Goal: Task Accomplishment & Management: Manage account settings

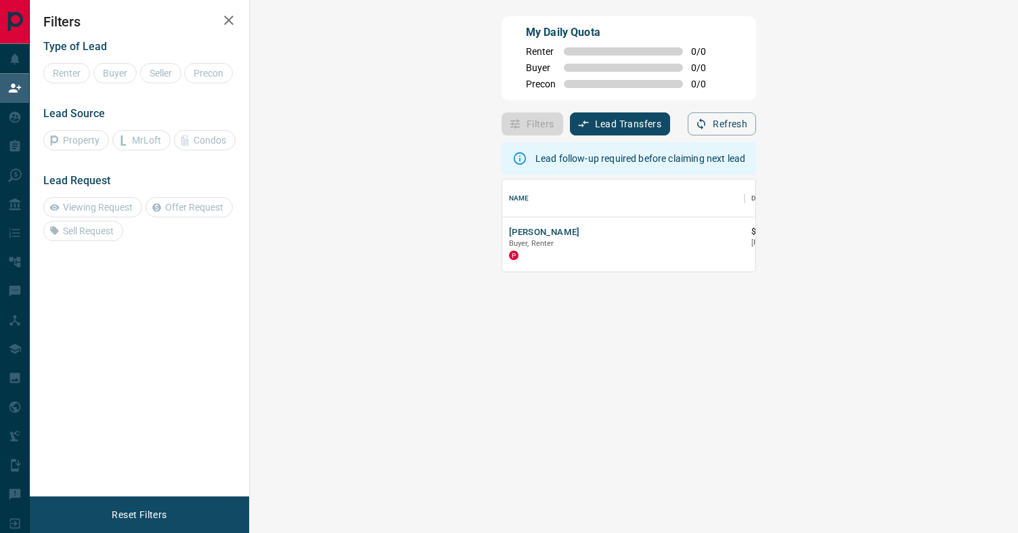
scroll to position [92, 739]
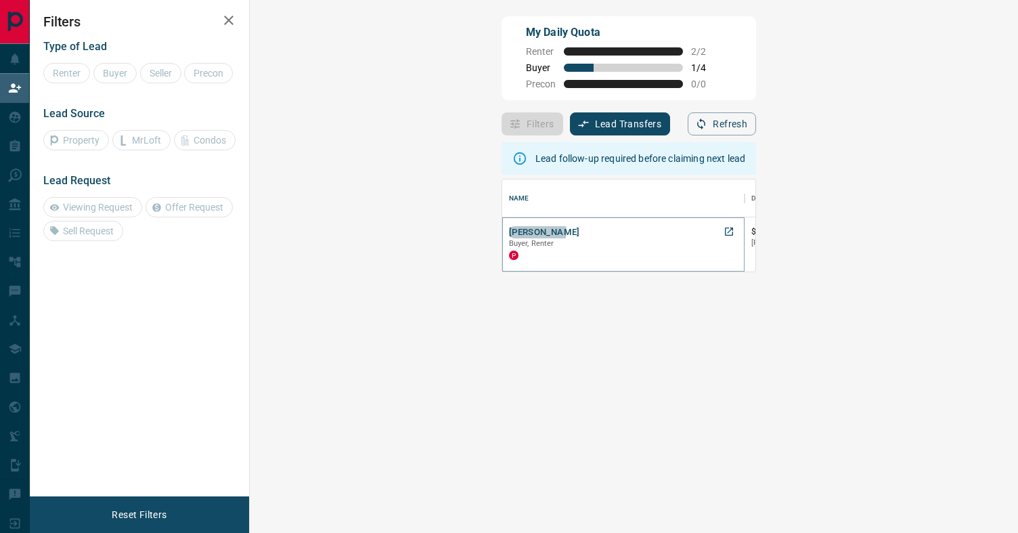
click at [509, 231] on button "[PERSON_NAME]" at bounding box center [544, 232] width 71 height 13
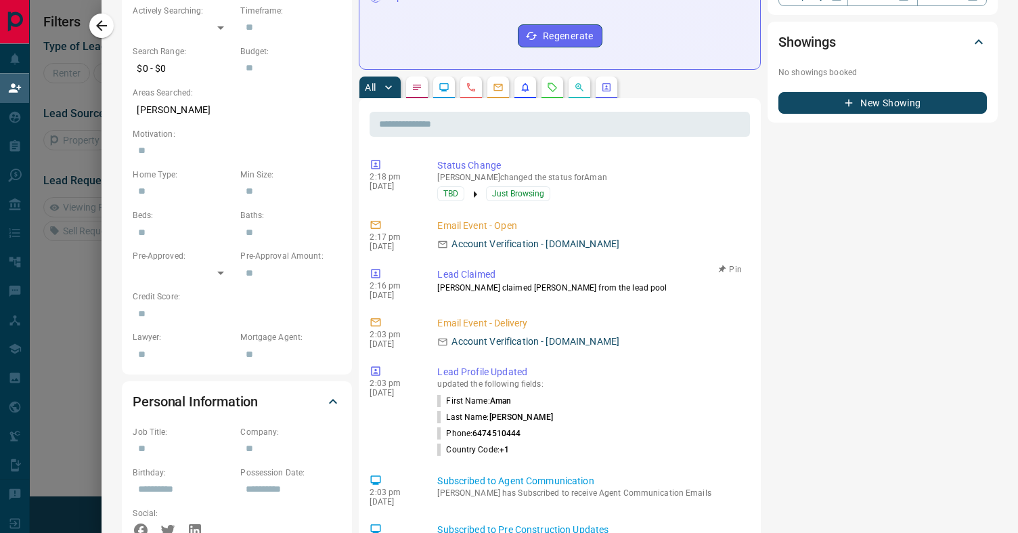
scroll to position [0, 0]
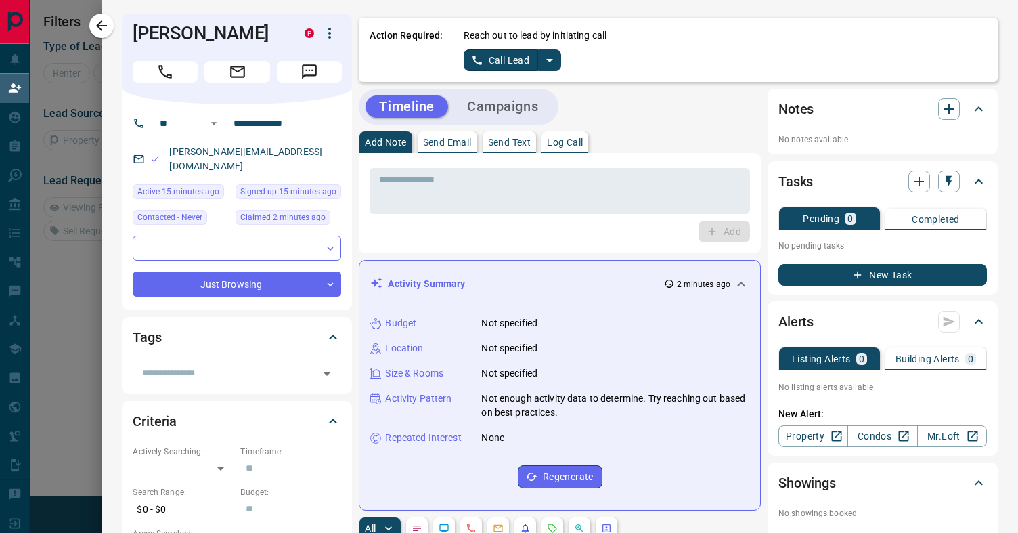
click at [547, 60] on icon "split button" at bounding box center [549, 60] width 7 height 3
click at [515, 108] on li "Log Manual Call" at bounding box center [511, 107] width 83 height 20
click at [512, 59] on button "Log Manual Call" at bounding box center [508, 60] width 89 height 22
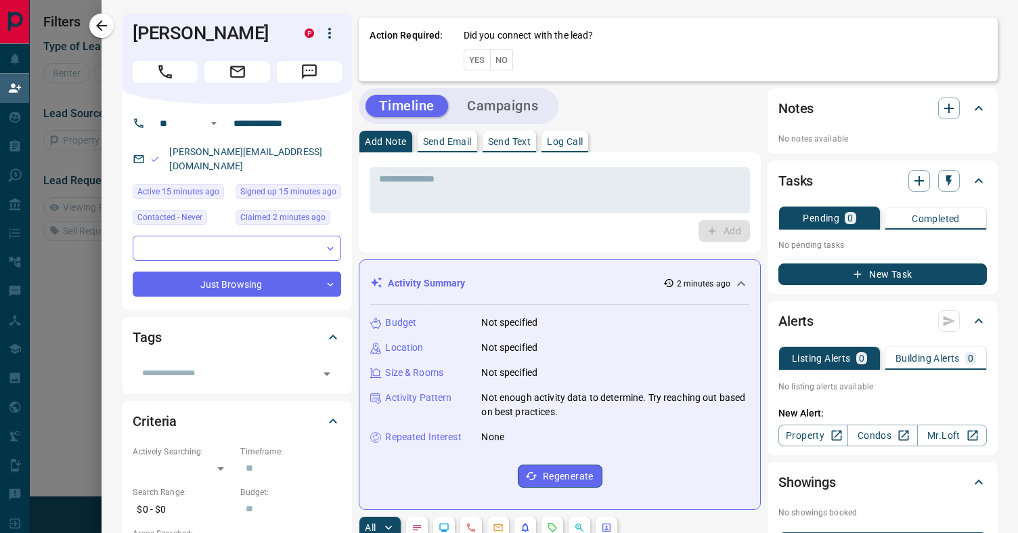
click at [478, 64] on button "Yes" at bounding box center [477, 59] width 27 height 21
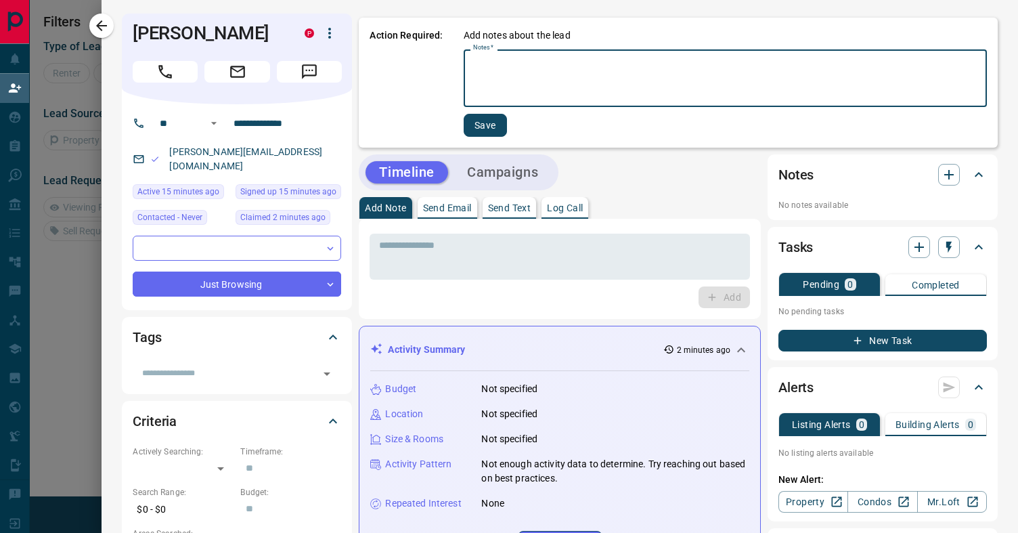
click at [510, 69] on textarea "Notes   *" at bounding box center [725, 79] width 504 height 46
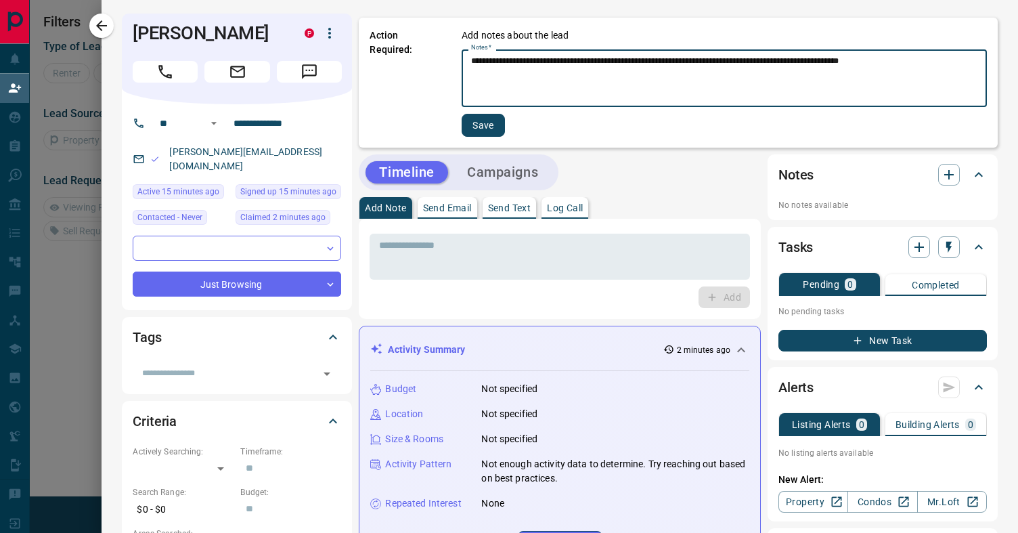
type textarea "**********"
click at [500, 120] on button "Save" at bounding box center [483, 125] width 43 height 23
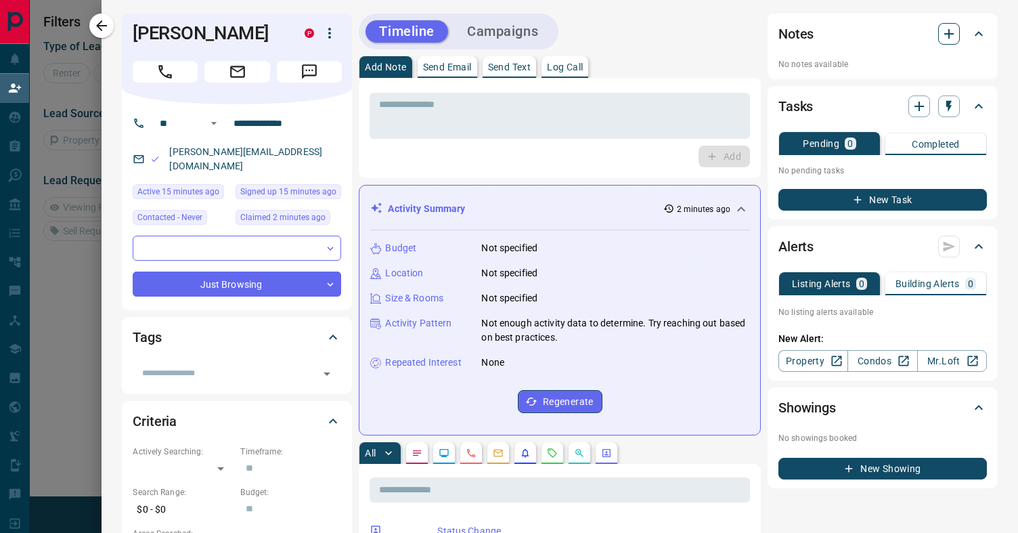
click at [948, 36] on icon "button" at bounding box center [948, 33] width 9 height 9
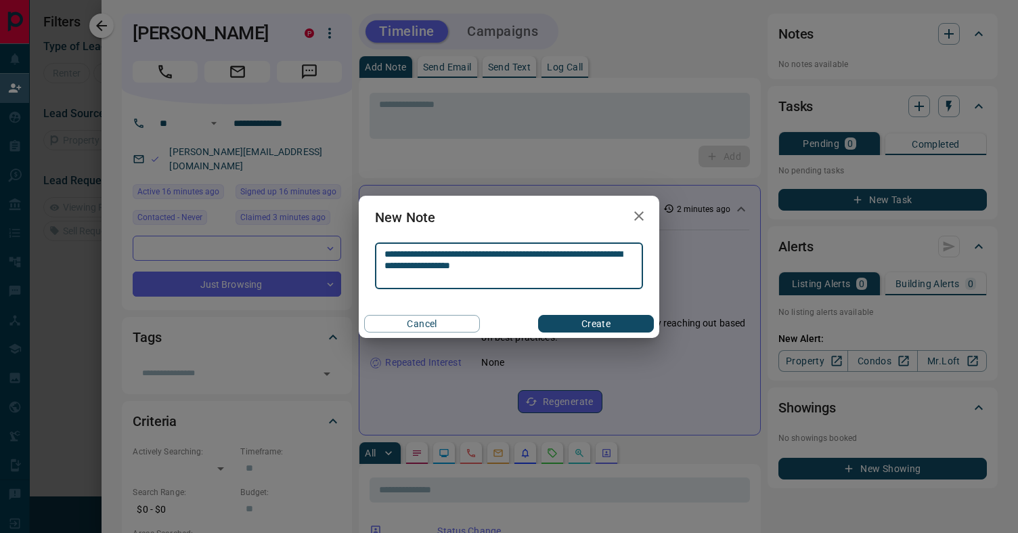
type textarea "**********"
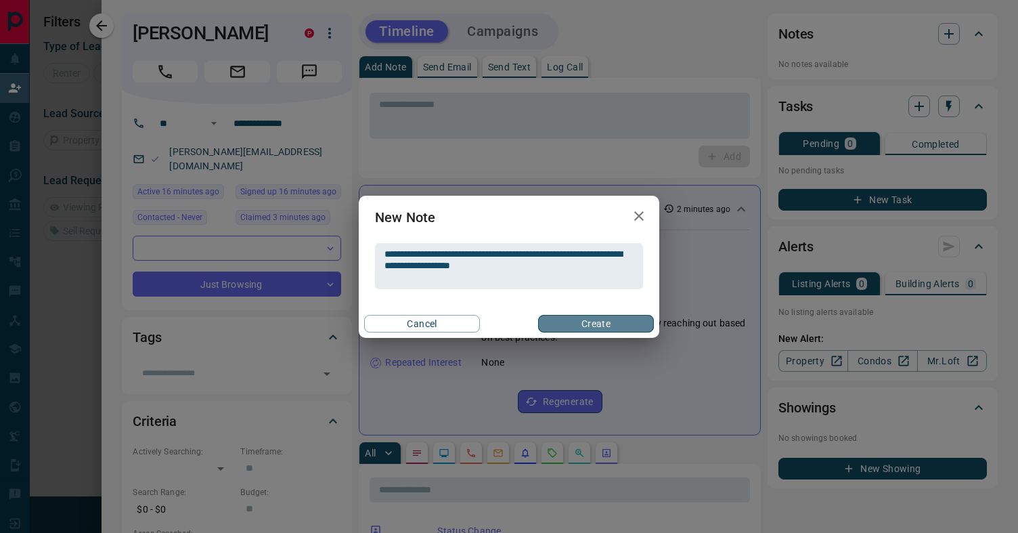
click at [600, 321] on button "Create" at bounding box center [596, 324] width 116 height 18
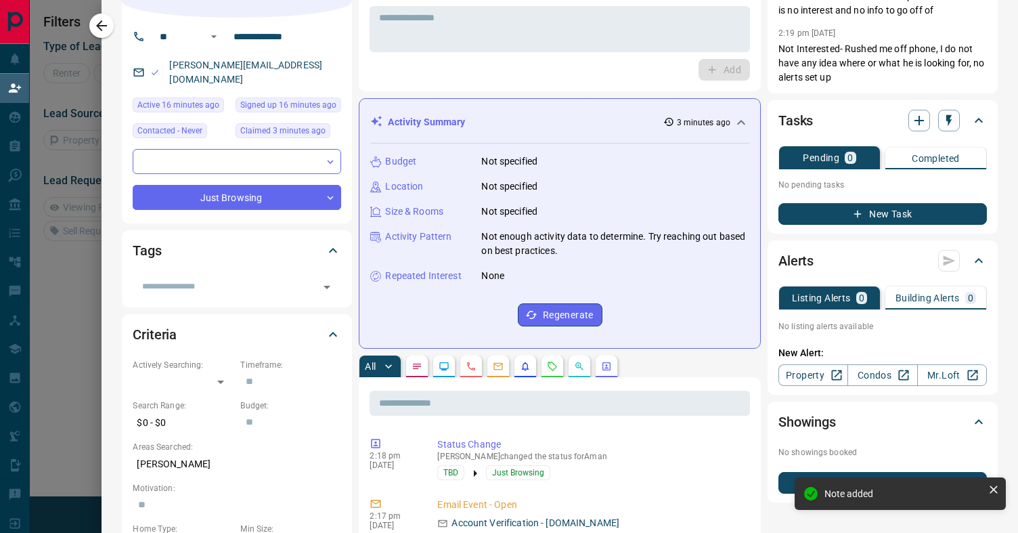
scroll to position [92, 0]
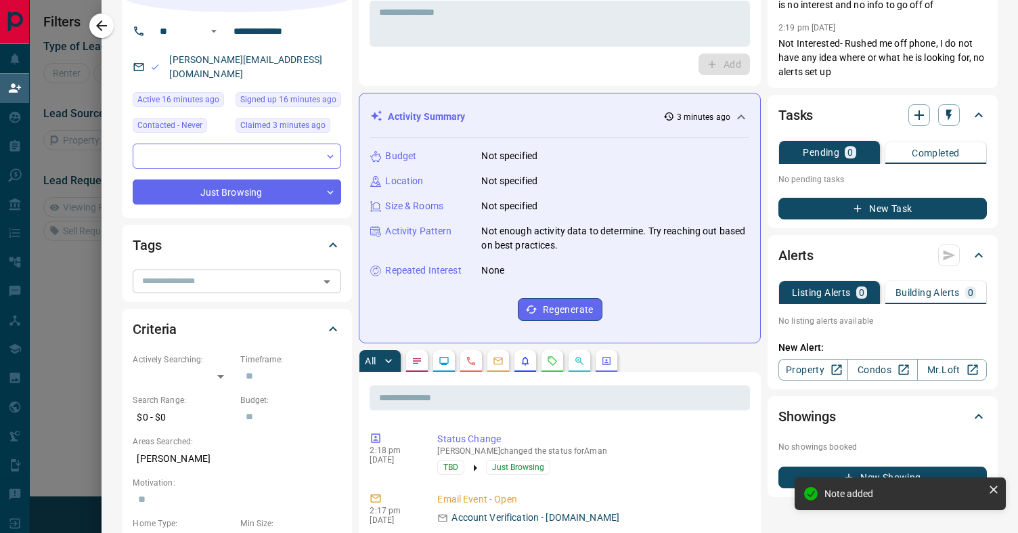
click at [234, 273] on input "text" at bounding box center [226, 280] width 178 height 15
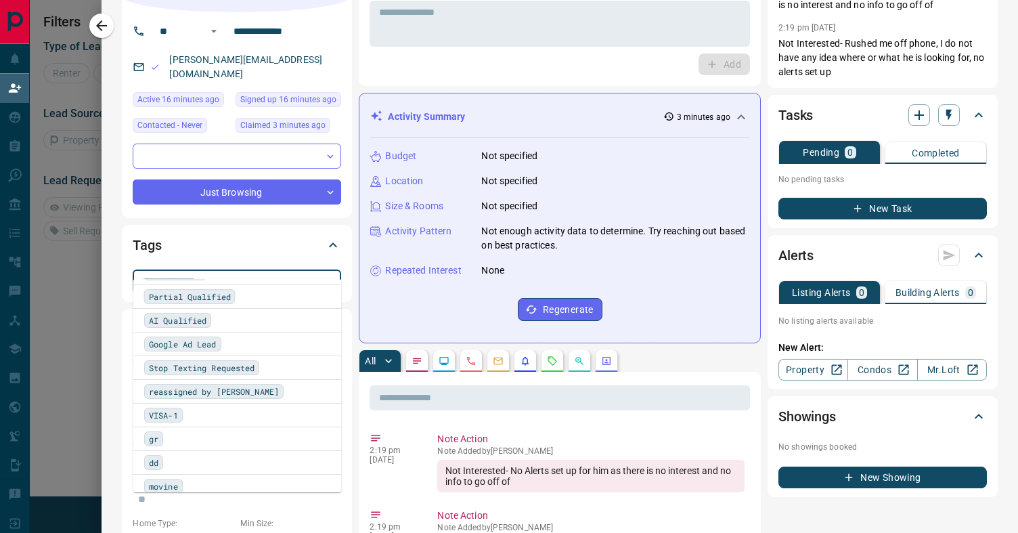
scroll to position [692, 0]
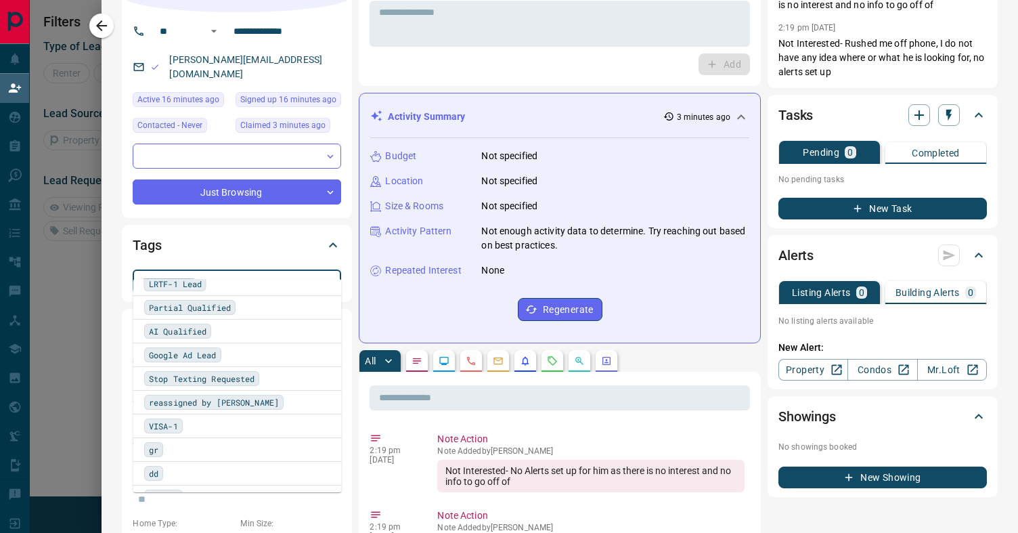
click at [292, 261] on div "​" at bounding box center [237, 276] width 208 height 31
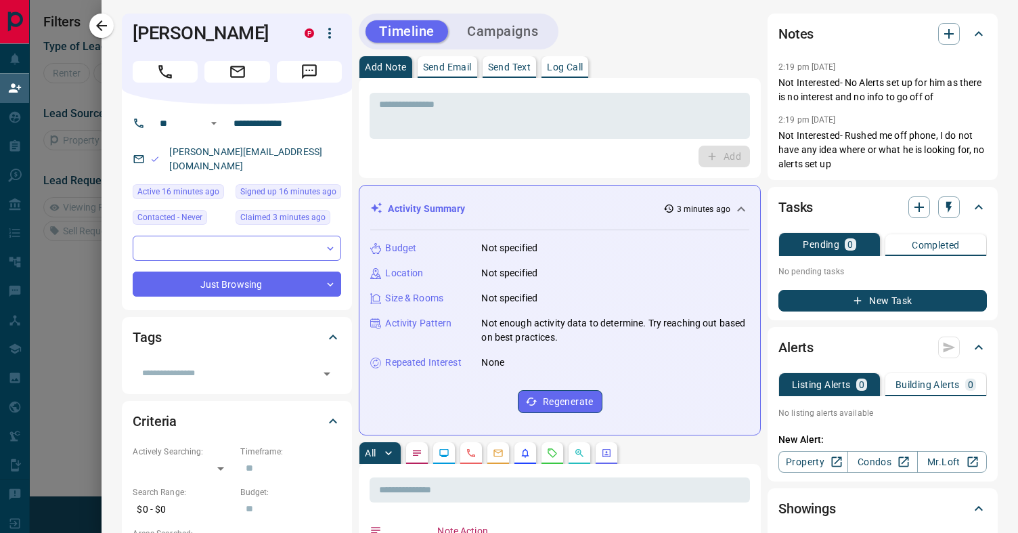
scroll to position [0, 0]
click at [943, 118] on icon "button" at bounding box center [939, 119] width 9 height 9
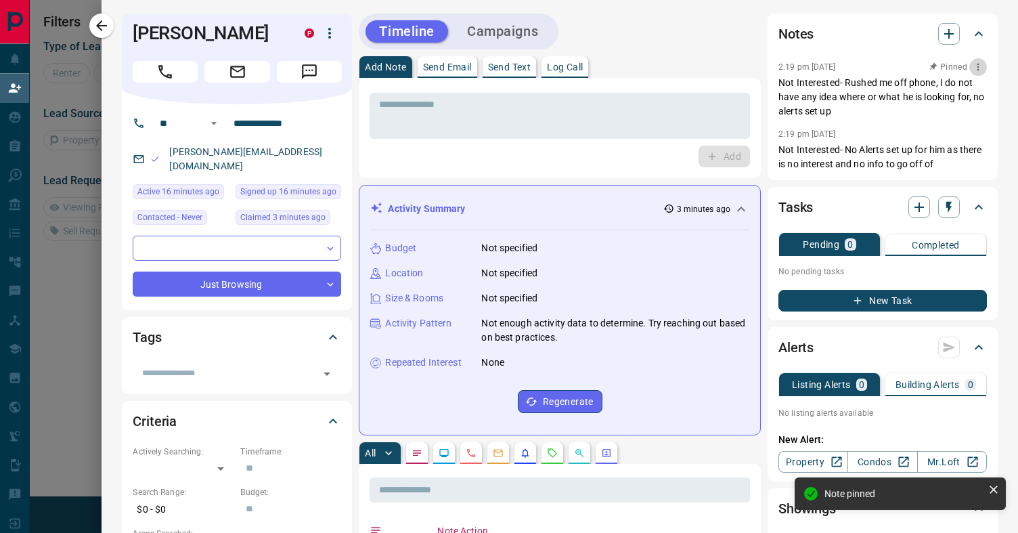
click at [975, 68] on icon "button" at bounding box center [978, 67] width 11 height 11
drag, startPoint x: 850, startPoint y: 141, endPoint x: 914, endPoint y: 137, distance: 65.2
click at [850, 141] on div at bounding box center [509, 266] width 1018 height 533
drag, startPoint x: 824, startPoint y: 135, endPoint x: 821, endPoint y: 141, distance: 7.0
click at [825, 135] on p "2:19 pm [DATE]" at bounding box center [807, 133] width 58 height 9
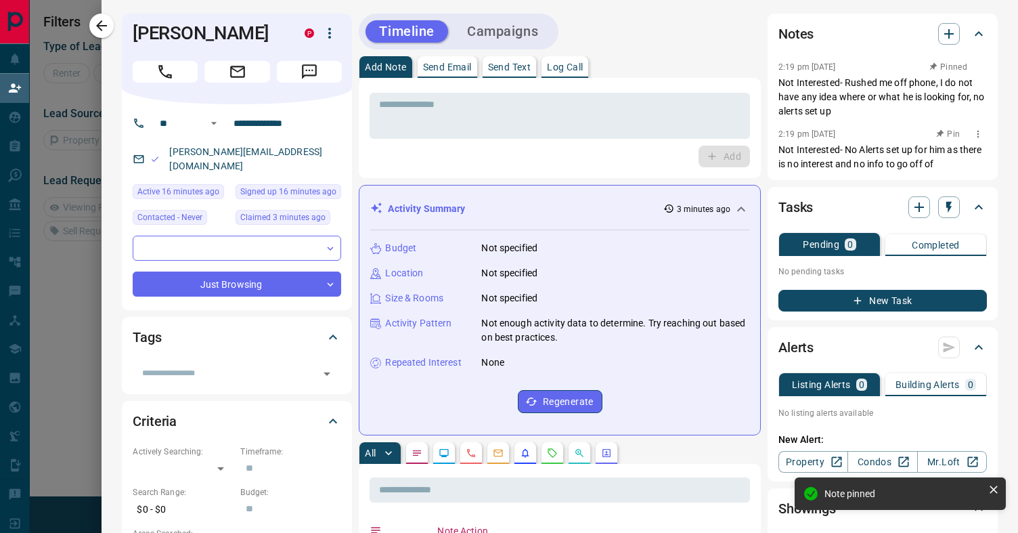
scroll to position [1, 0]
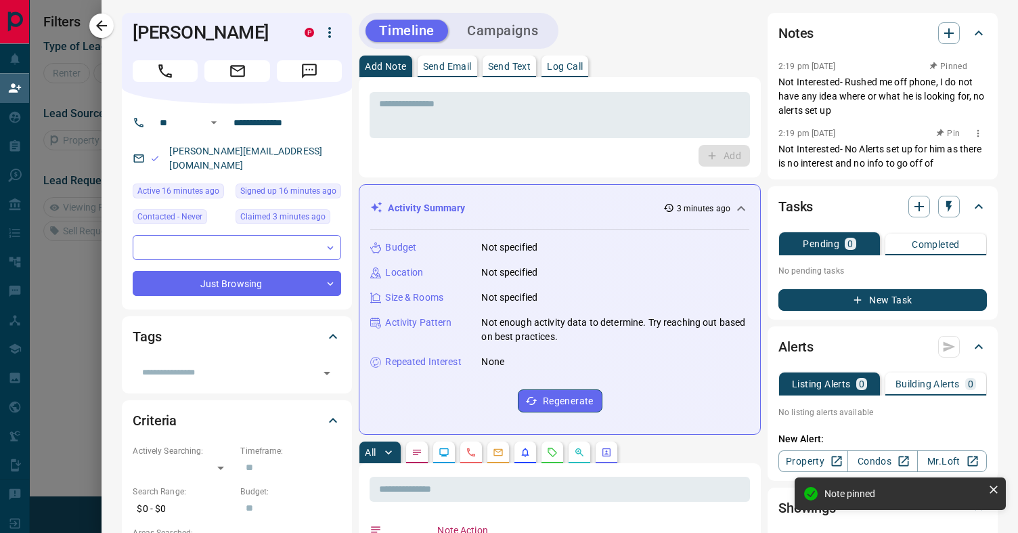
click at [975, 135] on icon "button" at bounding box center [978, 133] width 11 height 11
click at [973, 174] on li "Delete" at bounding box center [957, 178] width 60 height 20
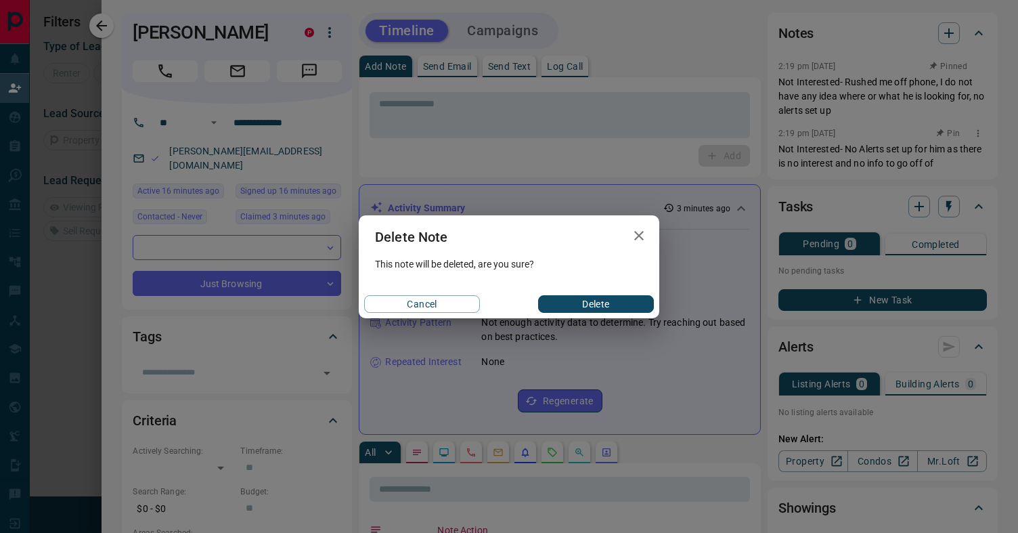
click at [588, 305] on button "Delete" at bounding box center [596, 304] width 116 height 18
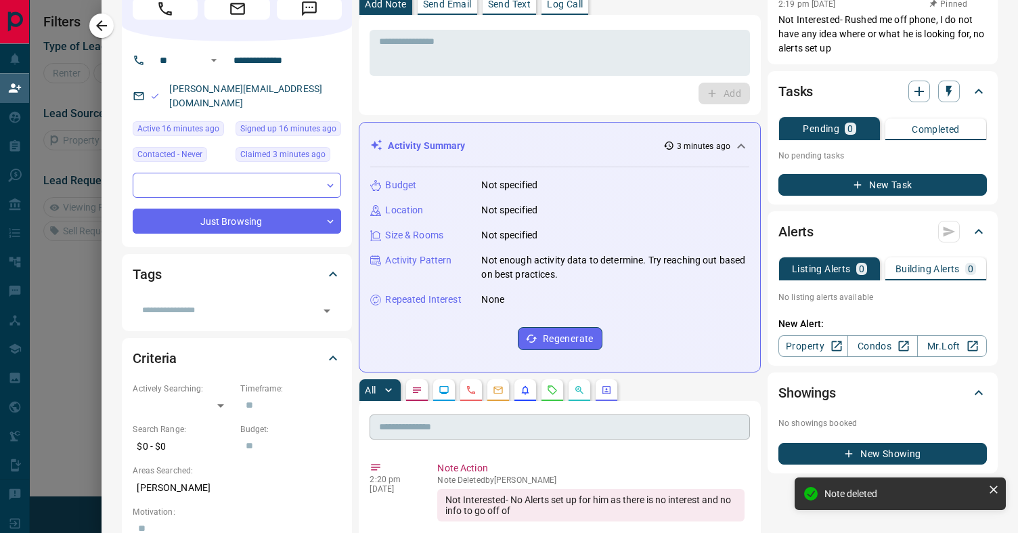
scroll to position [188, 0]
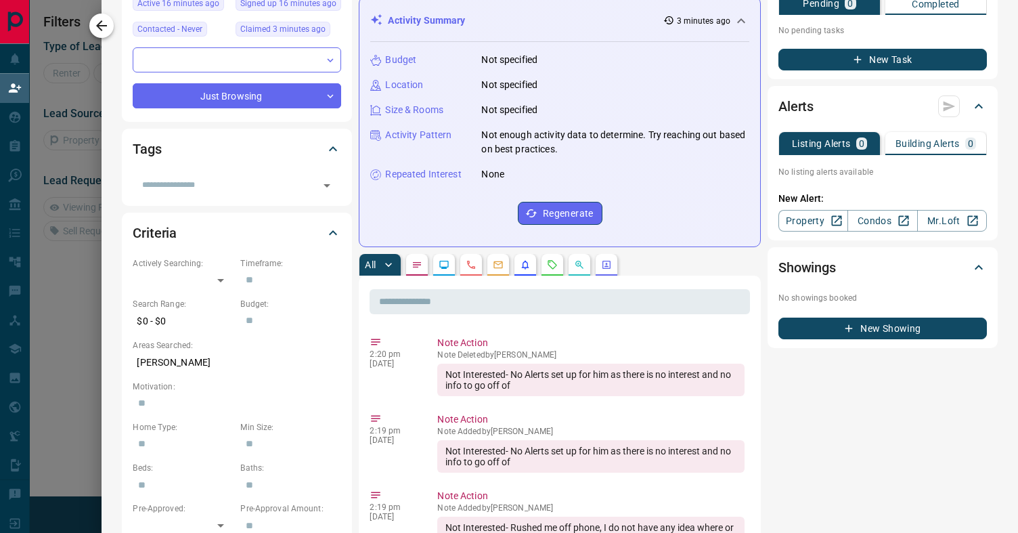
click at [101, 24] on icon "button" at bounding box center [101, 26] width 16 height 16
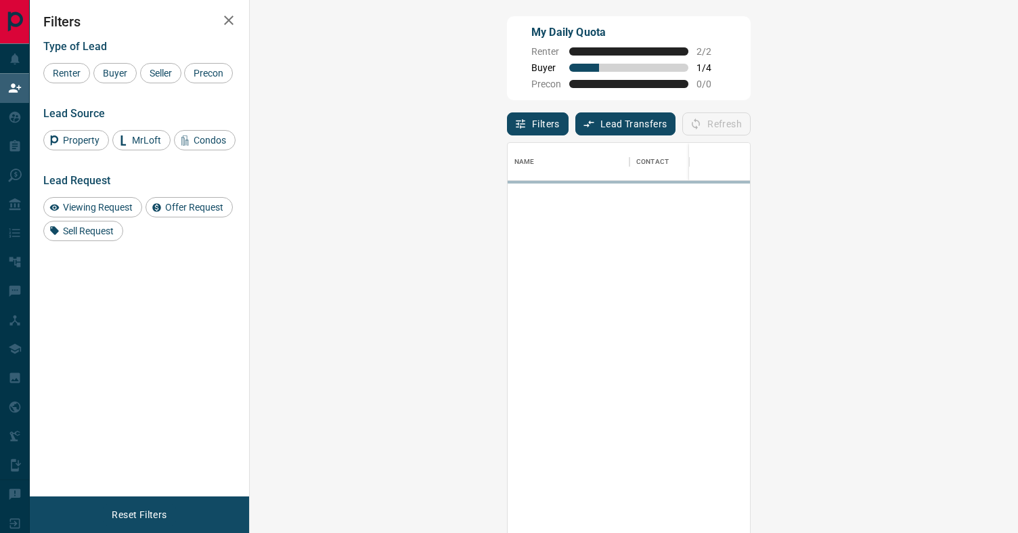
scroll to position [404, 739]
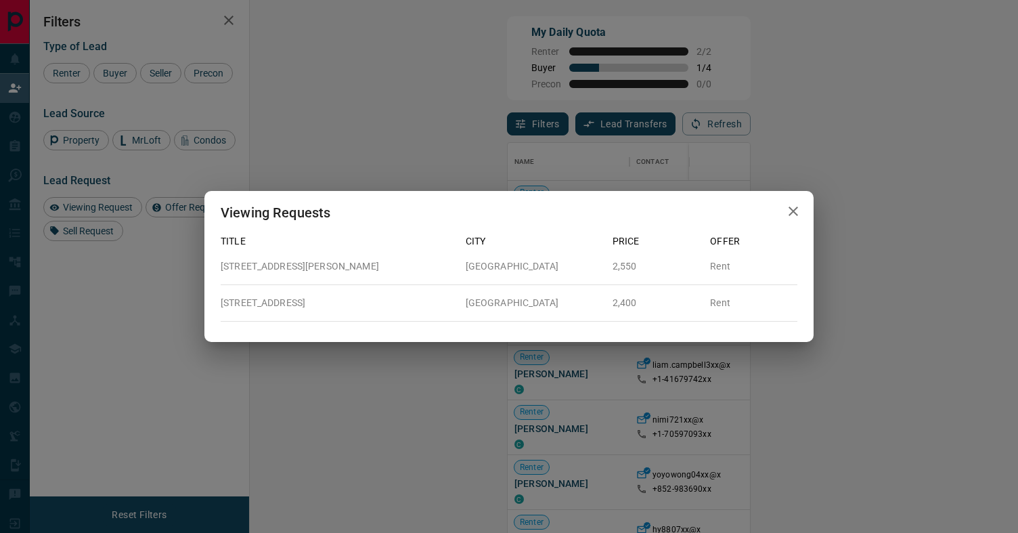
click at [261, 263] on p "[STREET_ADDRESS][PERSON_NAME]" at bounding box center [338, 266] width 234 height 14
click at [437, 173] on div "Viewing Requests Title City Price Offer [STREET_ADDRESS][PERSON_NAME] 2,550 Ren…" at bounding box center [509, 266] width 1018 height 533
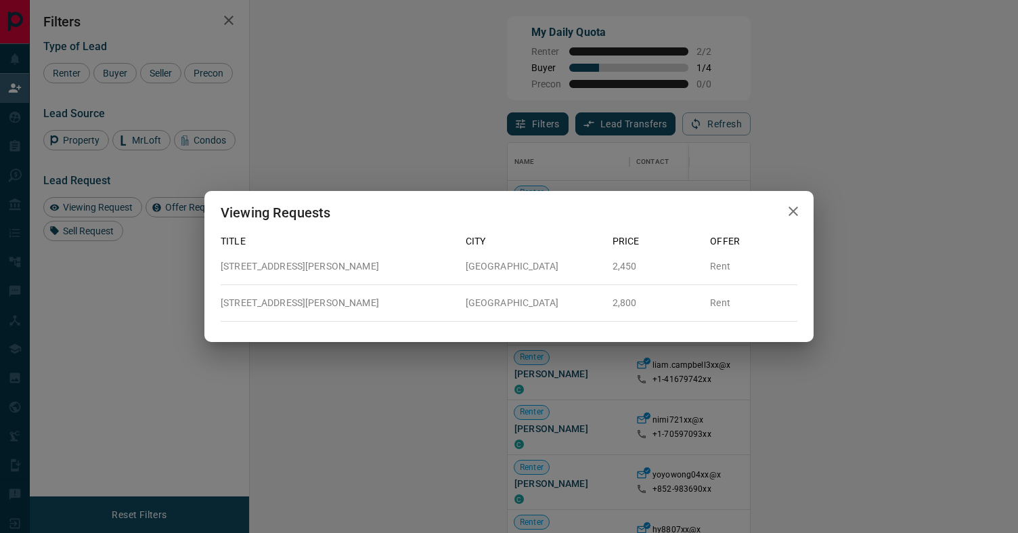
drag, startPoint x: 490, startPoint y: 470, endPoint x: 503, endPoint y: 460, distance: 16.0
click at [490, 470] on div "Viewing Requests Title City Price Offer [STREET_ADDRESS][PERSON_NAME] 2,450 Ren…" at bounding box center [509, 266] width 1018 height 533
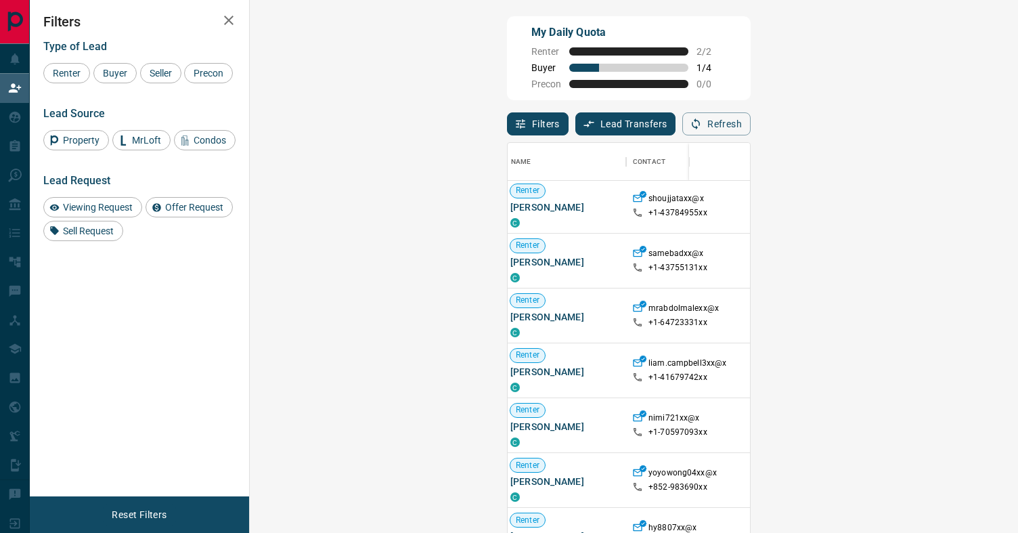
scroll to position [0, 4]
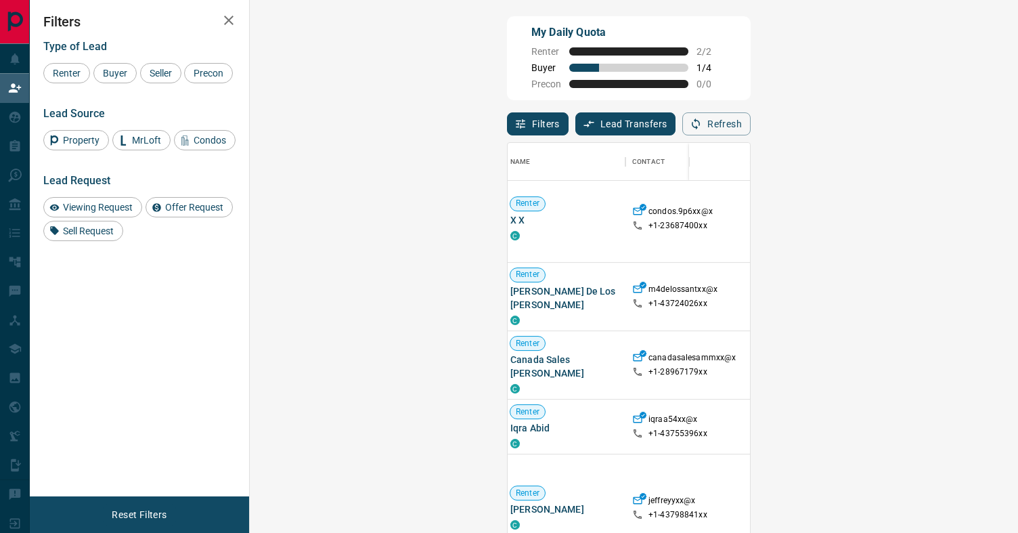
scroll to position [282, 4]
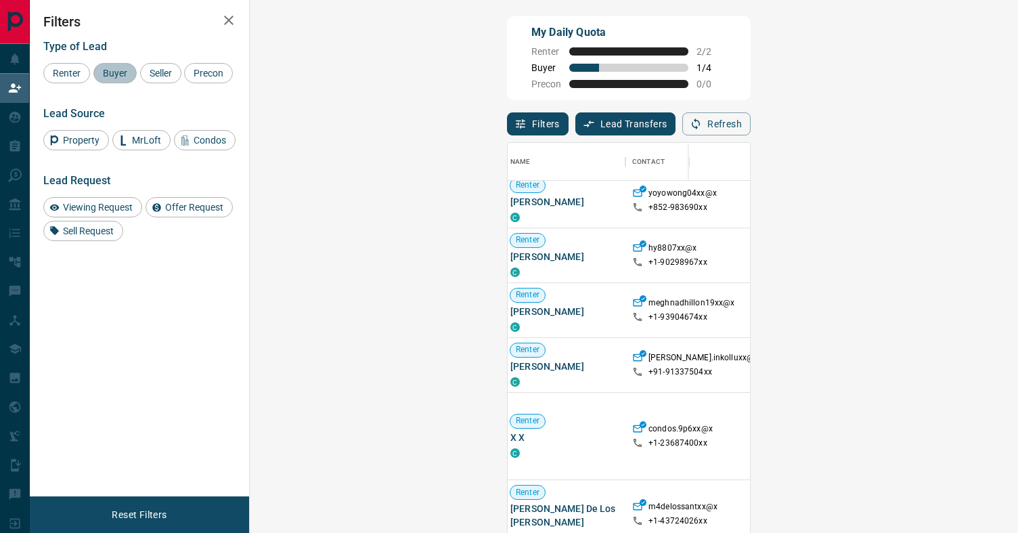
click at [121, 76] on span "Buyer" at bounding box center [115, 73] width 34 height 11
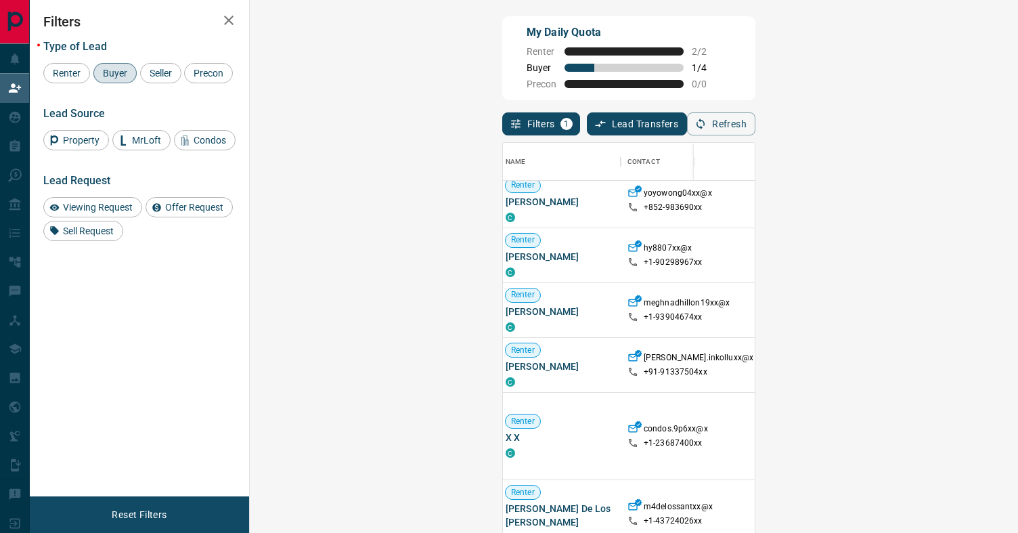
scroll to position [0, 4]
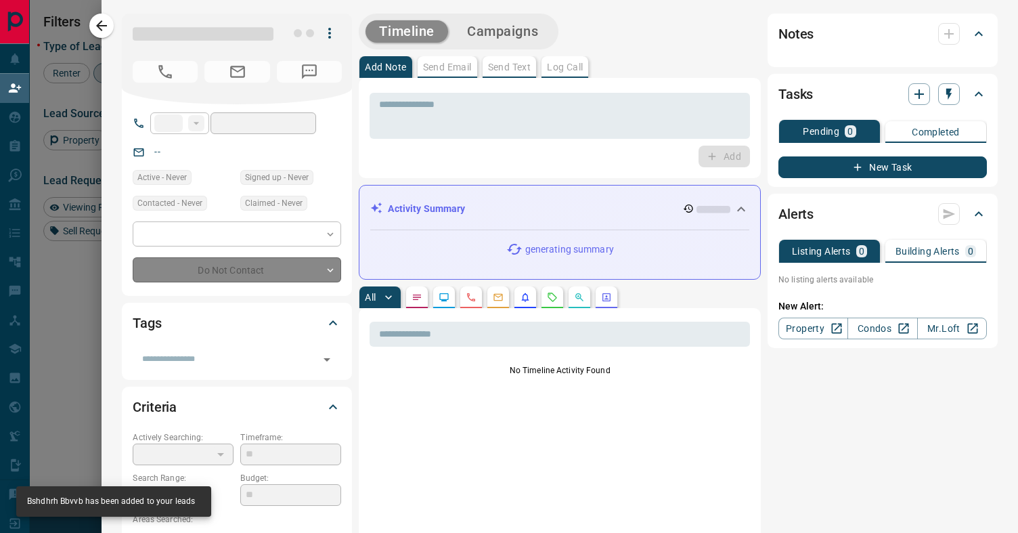
type input "**"
type input "**********"
type input "**"
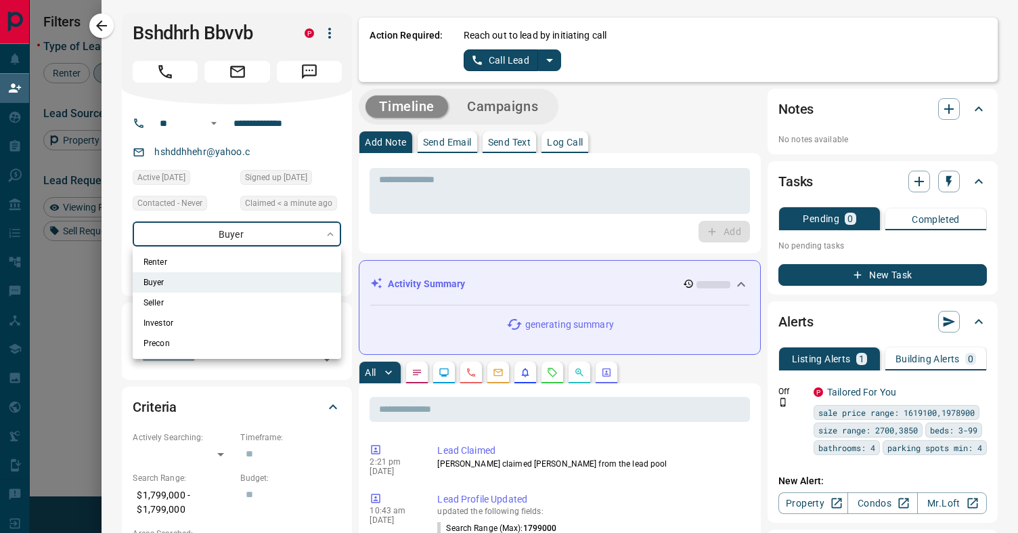
click at [335, 234] on body "Lead Transfers Claim Leads My Leads Tasks Opportunities Deals Campaigns Automat…" at bounding box center [509, 227] width 1018 height 454
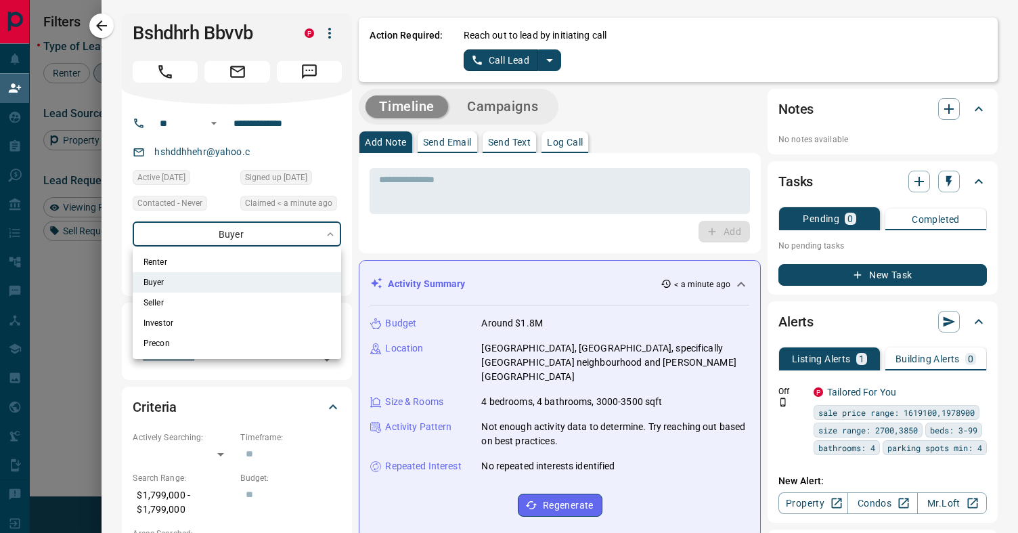
click at [213, 390] on div at bounding box center [509, 266] width 1018 height 533
click at [255, 240] on body "Lead Transfers Claim Leads My Leads Tasks Opportunities Deals Campaigns Automat…" at bounding box center [509, 227] width 1018 height 454
click at [234, 232] on div at bounding box center [509, 266] width 1018 height 533
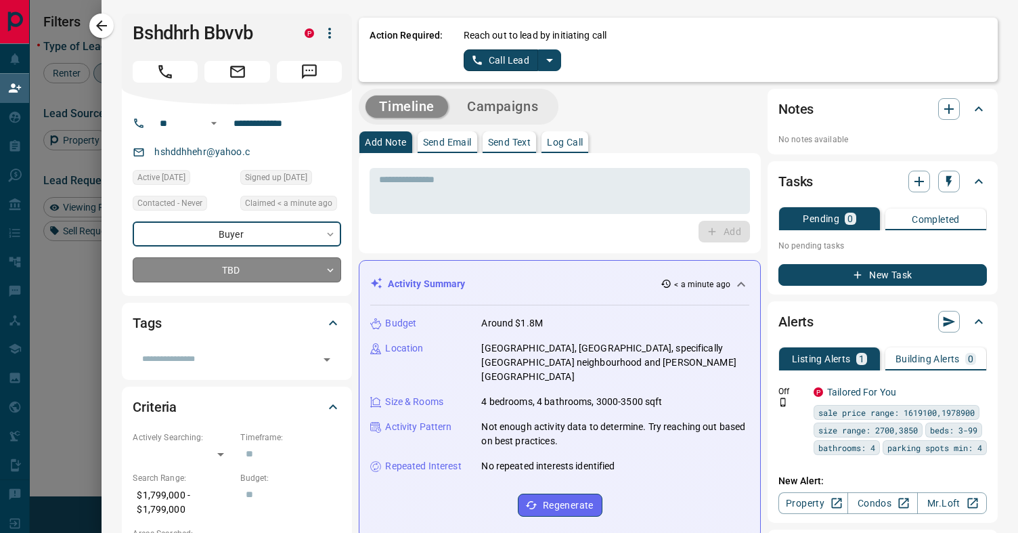
click at [319, 273] on body "Lead Transfers Claim Leads My Leads Tasks Opportunities Deals Campaigns Automat…" at bounding box center [509, 227] width 1018 height 454
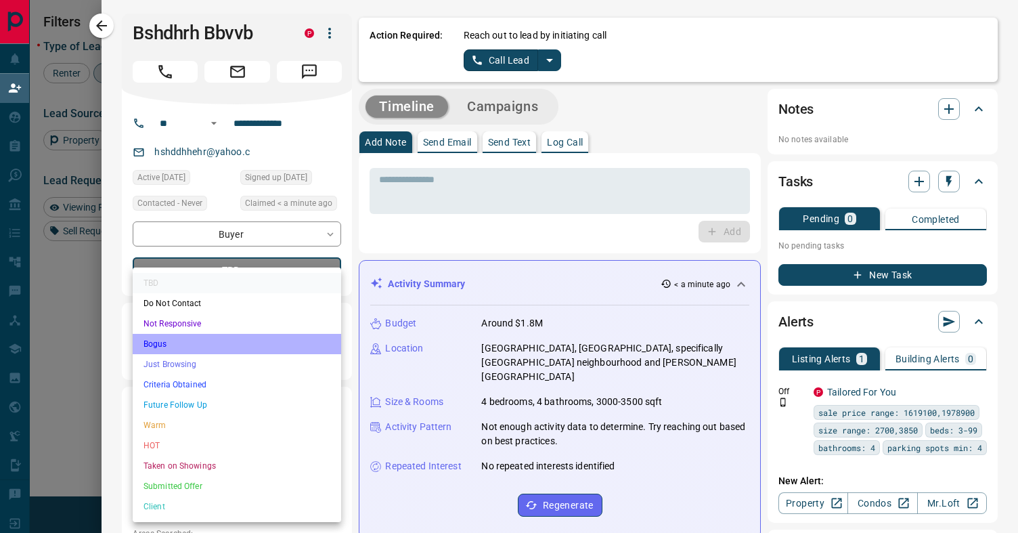
click at [207, 343] on li "Bogus" at bounding box center [237, 344] width 208 height 20
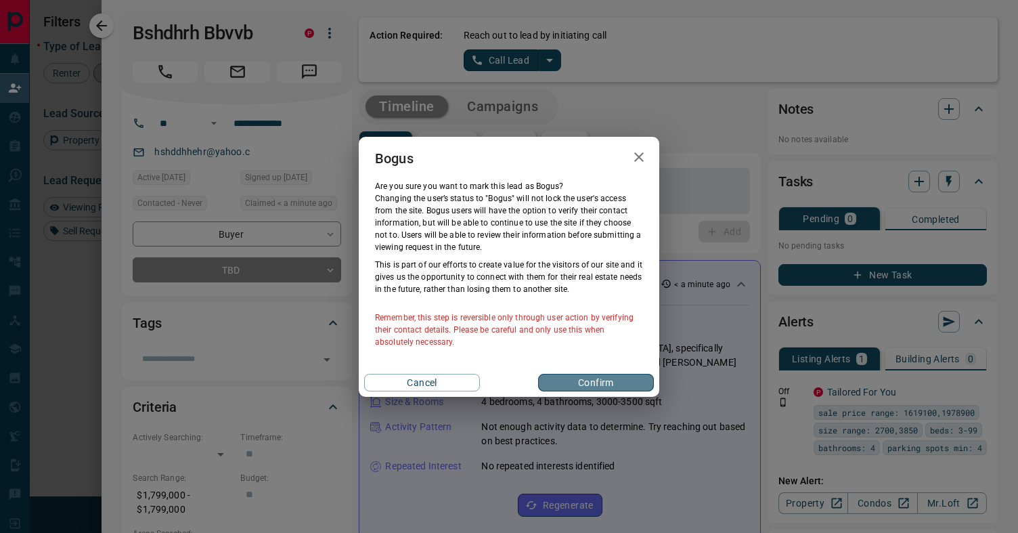
click at [604, 382] on button "Confirm" at bounding box center [596, 383] width 116 height 18
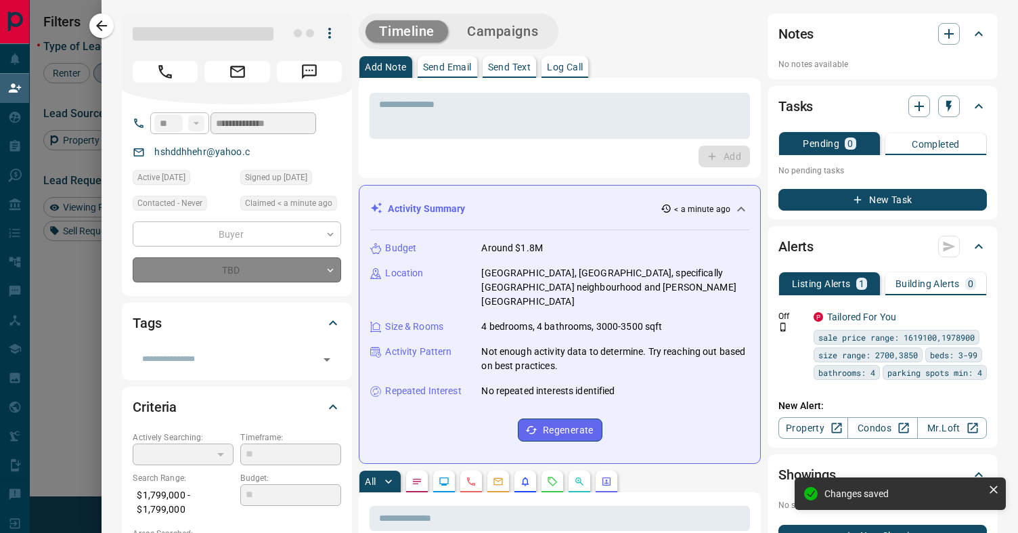
type input "**********"
type input "*"
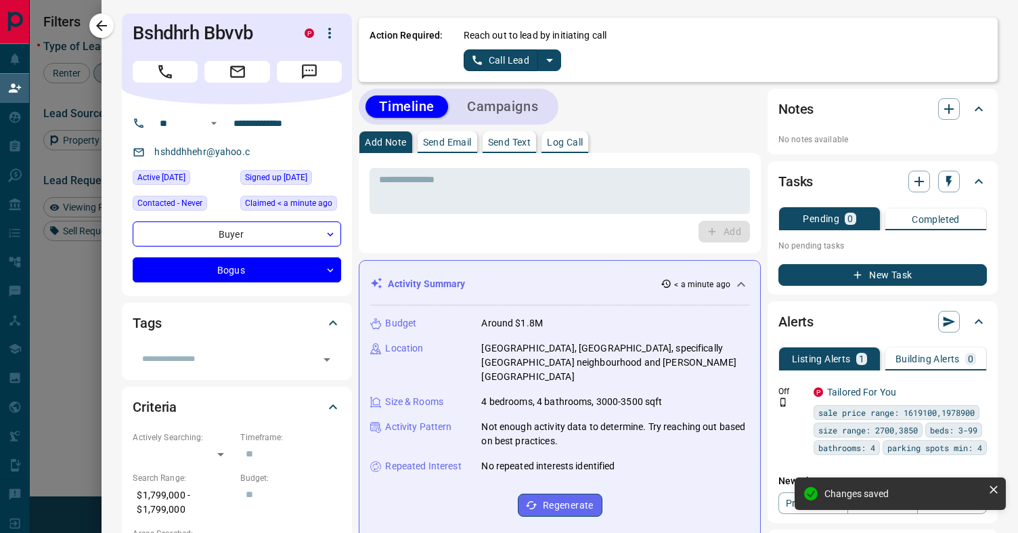
click at [549, 58] on icon "split button" at bounding box center [550, 60] width 16 height 16
click at [516, 108] on li "Log Manual Call" at bounding box center [511, 107] width 83 height 20
click at [526, 56] on button "Log Manual Call" at bounding box center [508, 60] width 89 height 22
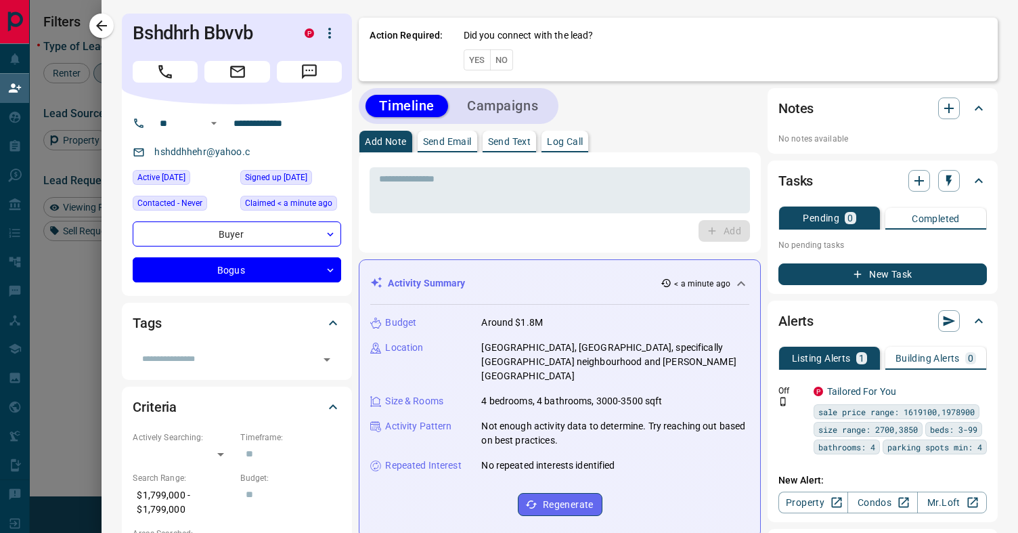
click at [483, 60] on button "Yes" at bounding box center [477, 59] width 27 height 21
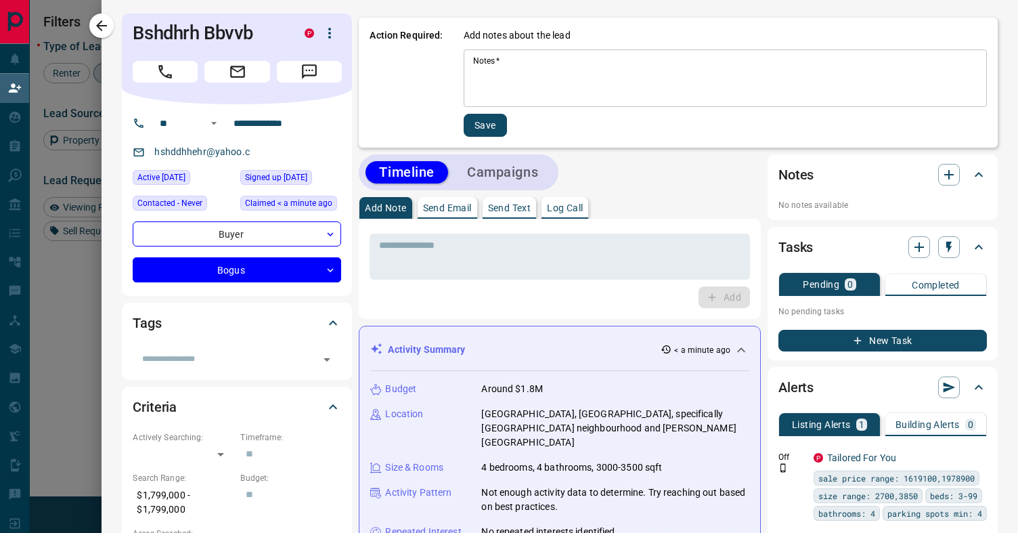
click at [511, 84] on textarea "Notes   *" at bounding box center [725, 79] width 504 height 46
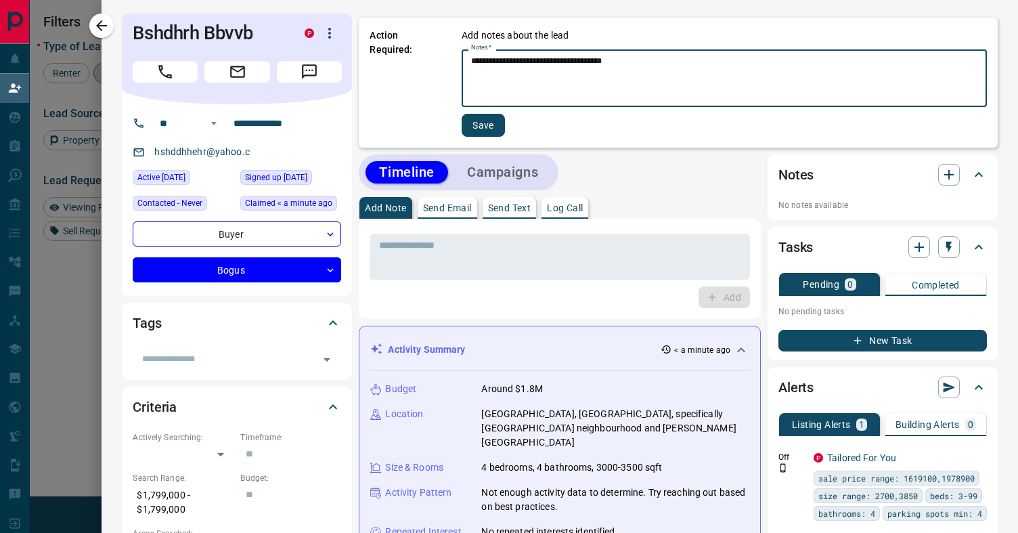
type textarea "**********"
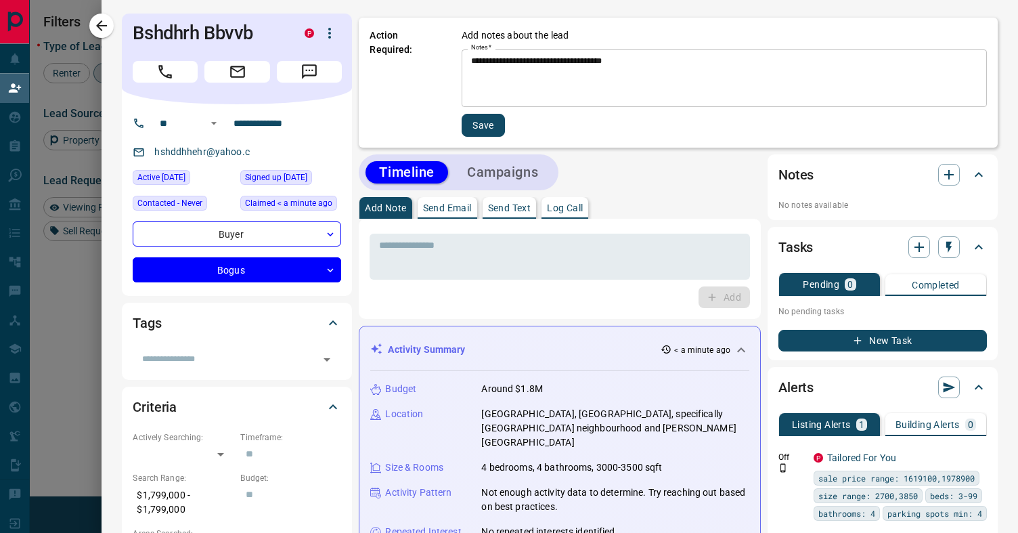
click at [460, 127] on div "**********" at bounding box center [678, 83] width 639 height 130
click at [469, 128] on button "Save" at bounding box center [483, 125] width 43 height 23
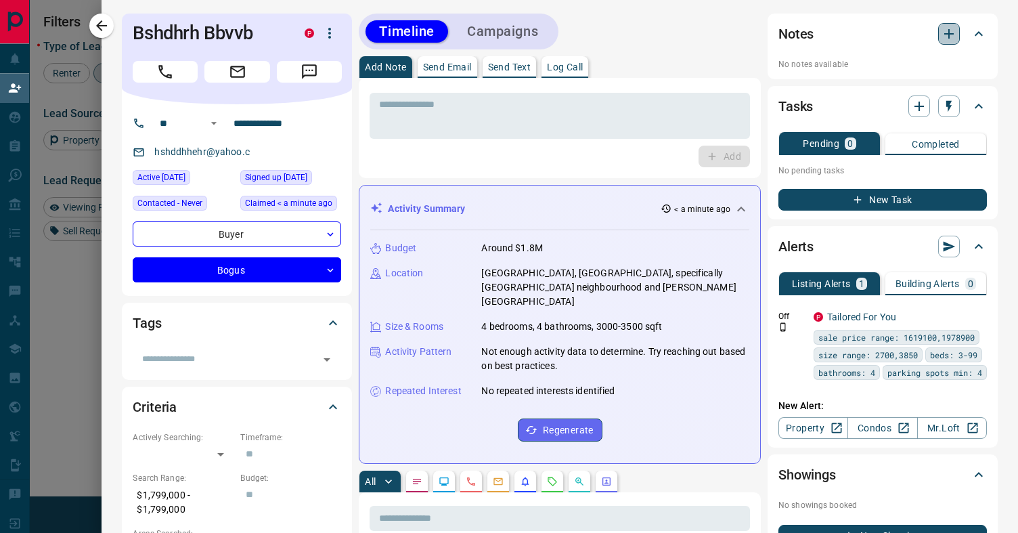
click at [950, 32] on icon "button" at bounding box center [949, 34] width 16 height 16
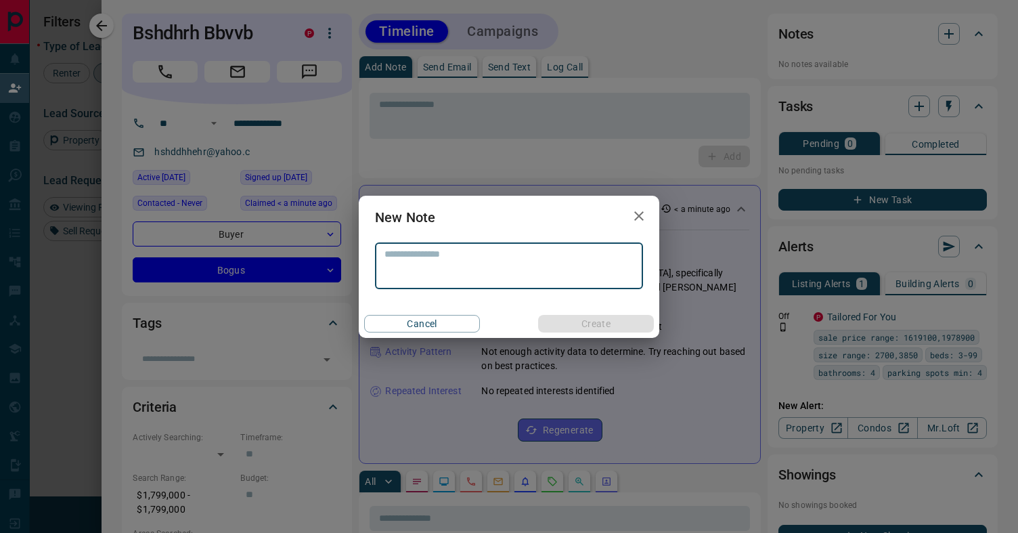
click at [646, 215] on icon "button" at bounding box center [639, 216] width 16 height 16
